Goal: Transaction & Acquisition: Purchase product/service

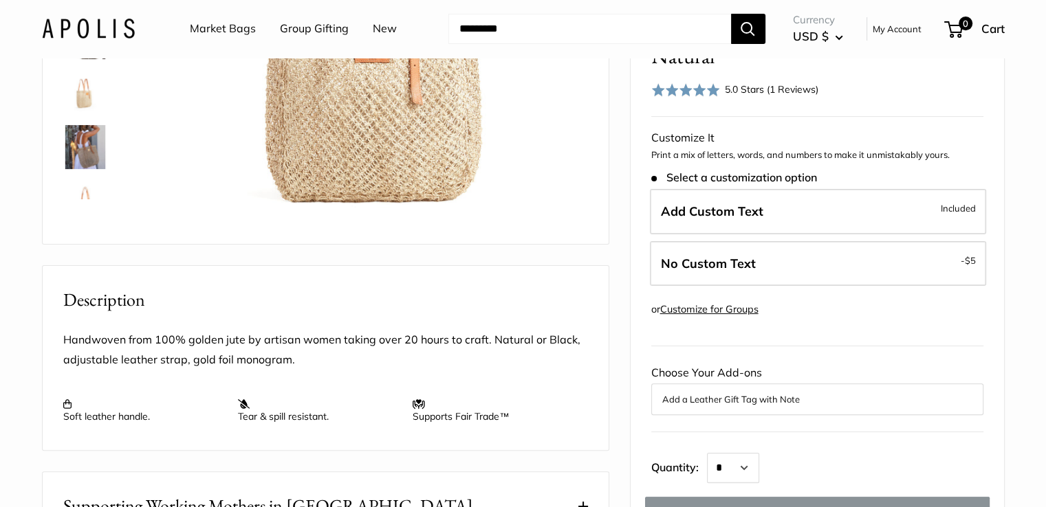
scroll to position [308, 0]
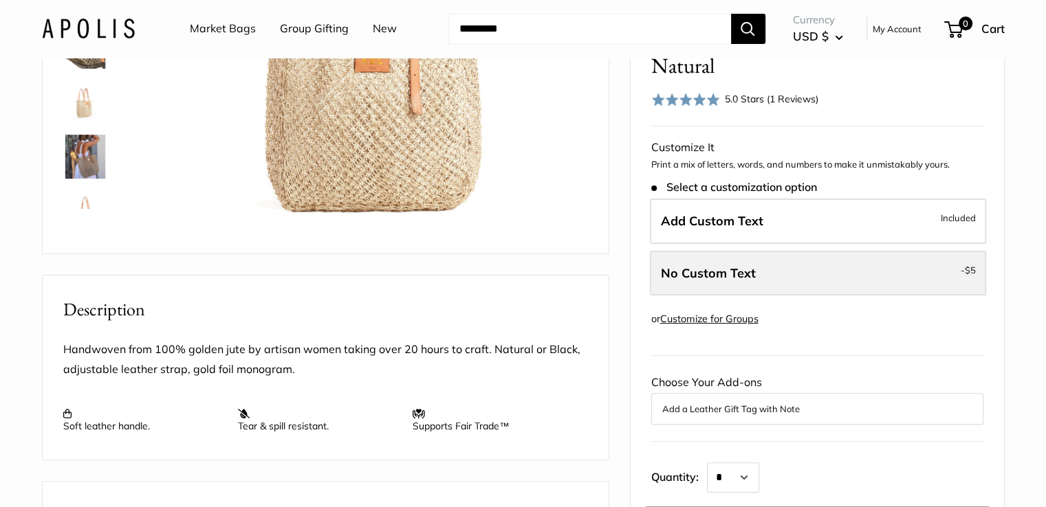
click at [920, 296] on label "No Custom Text - $5" at bounding box center [818, 272] width 336 height 45
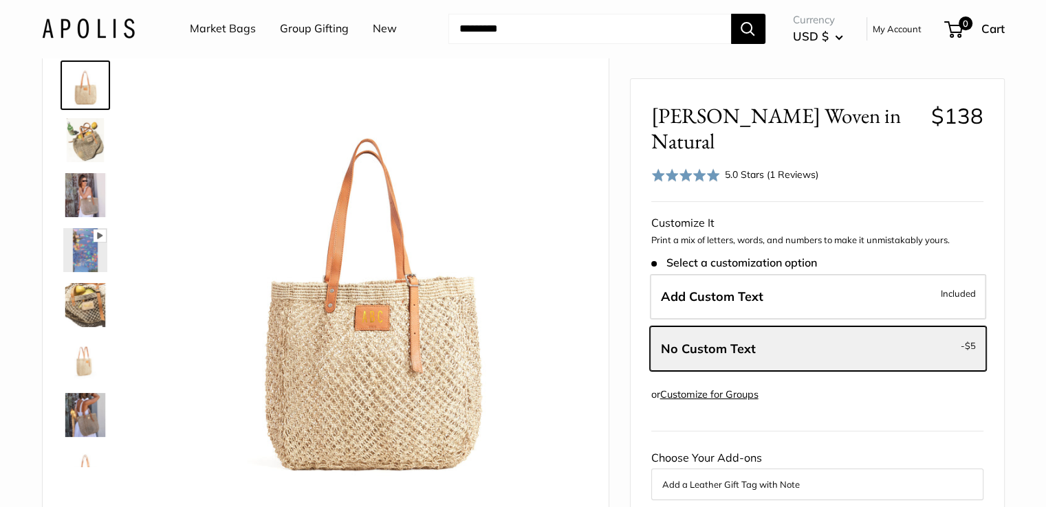
scroll to position [0, 0]
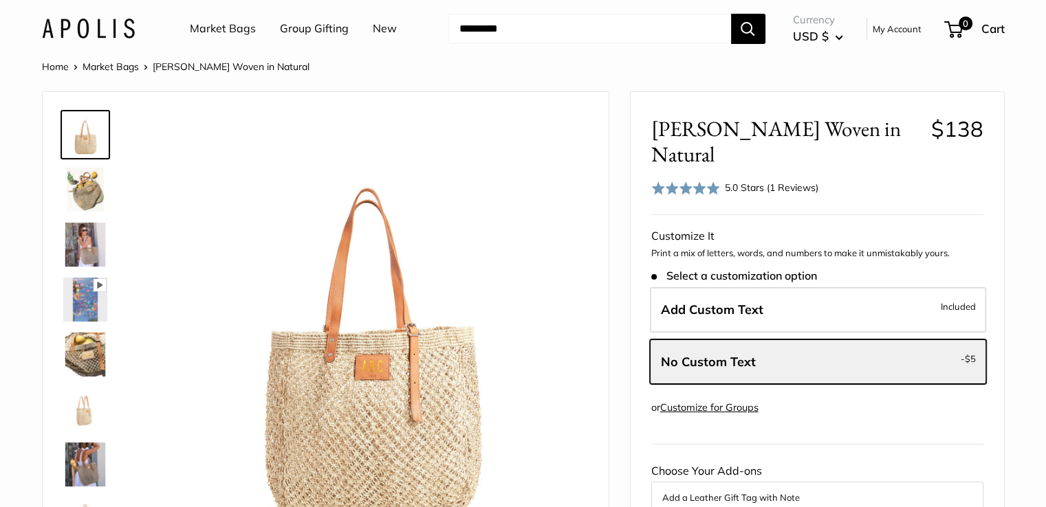
click at [485, 28] on input "Search..." at bounding box center [589, 29] width 283 height 30
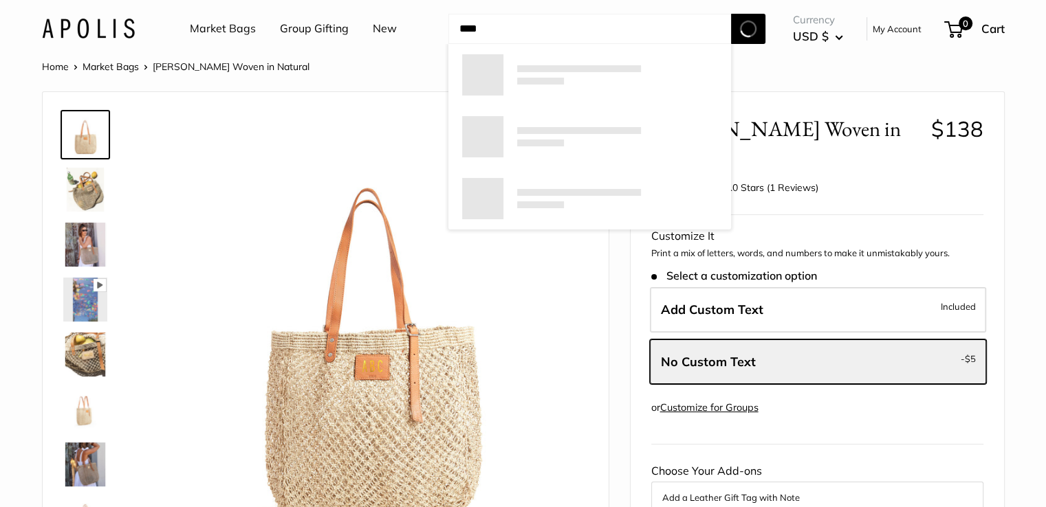
type input "****"
click at [731, 14] on button "Search" at bounding box center [748, 29] width 34 height 30
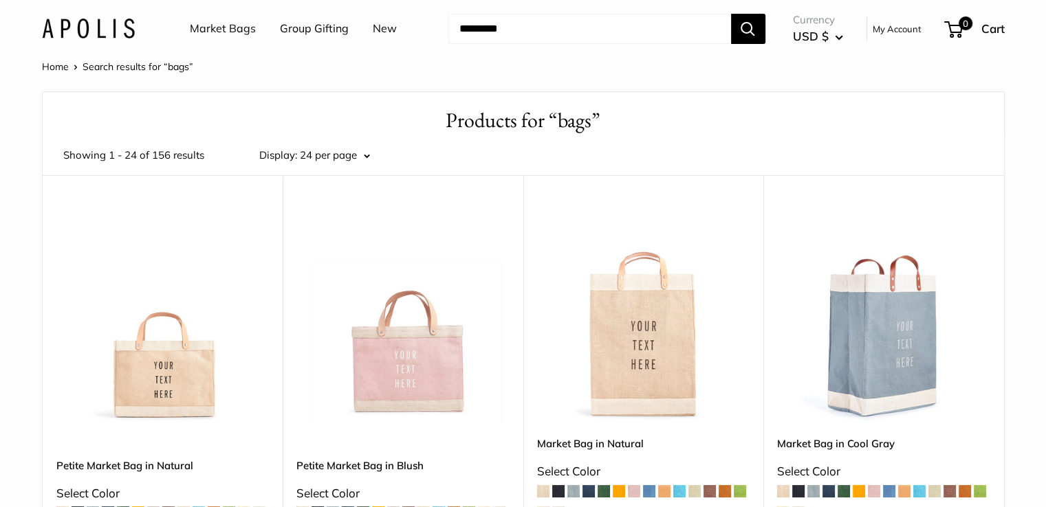
click at [514, 28] on input "Search..." at bounding box center [589, 29] width 283 height 30
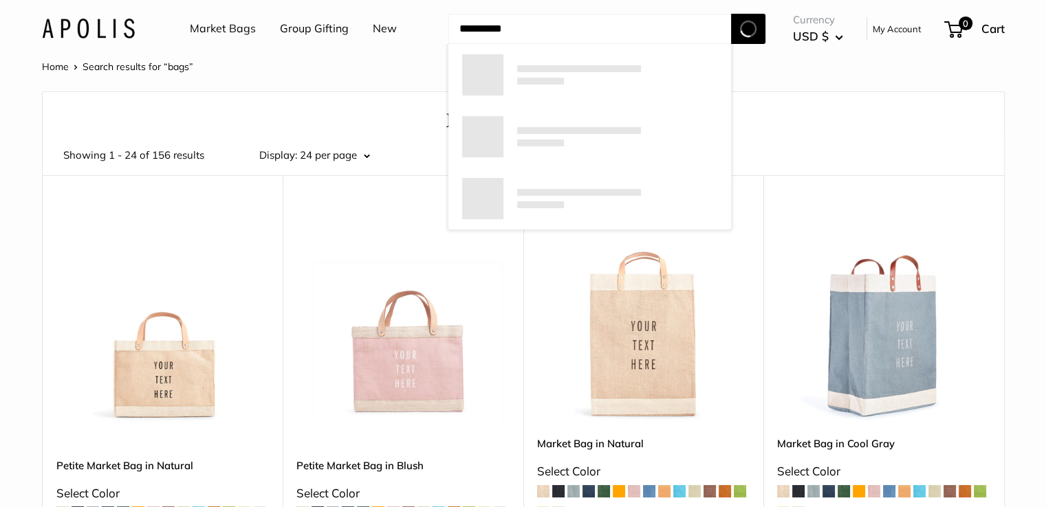
type input "**********"
click at [731, 14] on button "Search" at bounding box center [748, 29] width 34 height 30
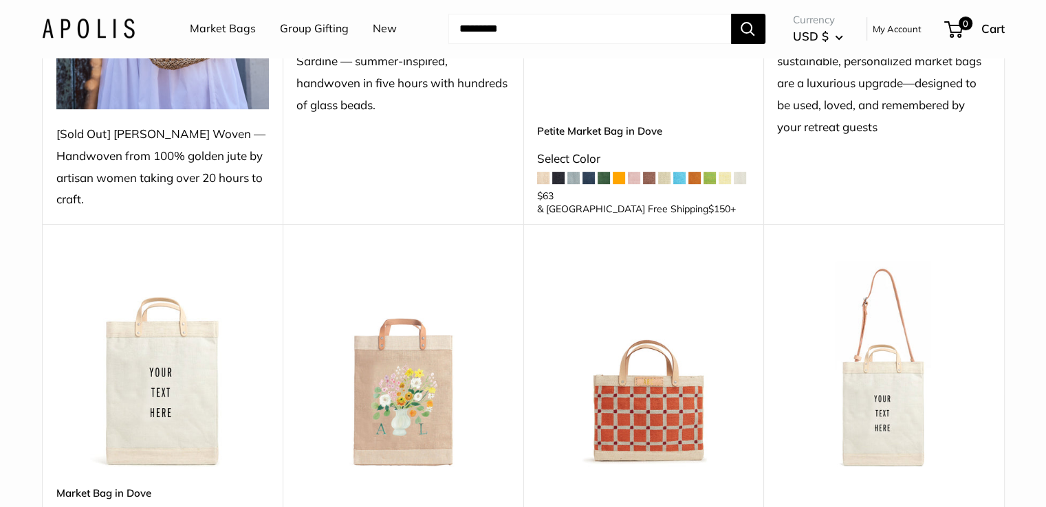
scroll to position [542, 0]
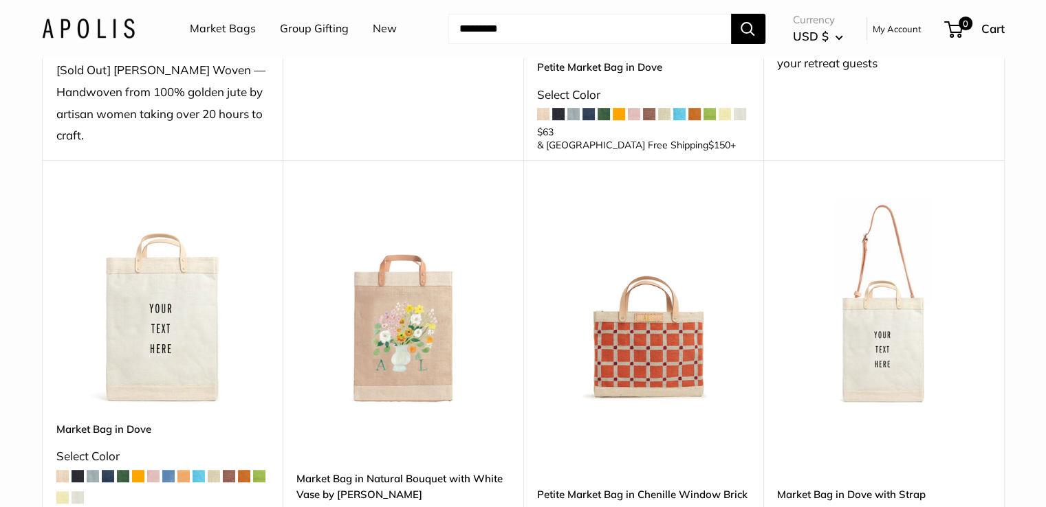
click at [0, 0] on img at bounding box center [0, 0] width 0 height 0
